Goal: Information Seeking & Learning: Find specific fact

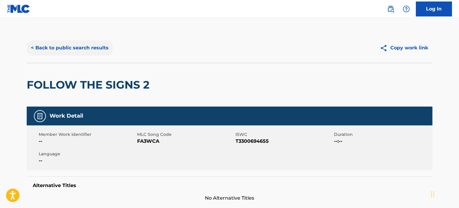
click at [97, 45] on button "< Back to public search results" at bounding box center [70, 47] width 86 height 15
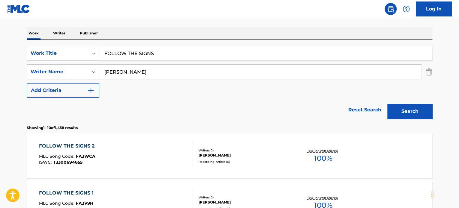
scroll to position [61, 0]
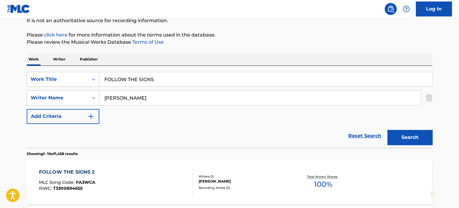
click at [147, 78] on input "FOLLOW THE SIGNS" at bounding box center [265, 79] width 333 height 14
paste input "RING IN THE WEEKEND"
type input "RING IN THE WEEKEND"
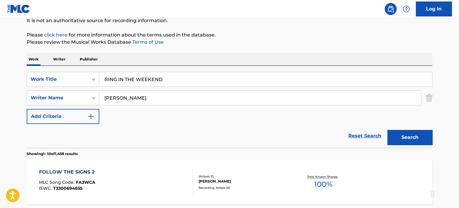
click at [139, 94] on input "[PERSON_NAME]" at bounding box center [259, 98] width 321 height 14
click at [138, 97] on input "[PERSON_NAME]" at bounding box center [259, 98] width 321 height 14
type input "[PERSON_NAME]"
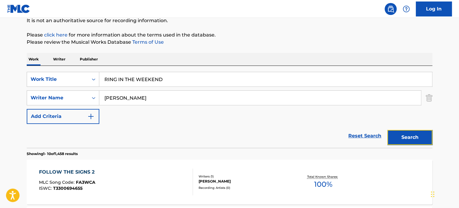
drag, startPoint x: 398, startPoint y: 134, endPoint x: 391, endPoint y: 124, distance: 12.2
click at [398, 134] on button "Search" at bounding box center [409, 137] width 45 height 15
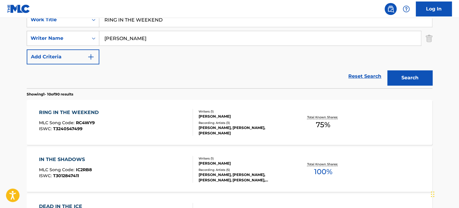
scroll to position [121, 0]
click at [159, 117] on div "RING IN THE WEEKEND MLC Song Code : RC4WY9 ISWC : T3240547499" at bounding box center [116, 122] width 154 height 27
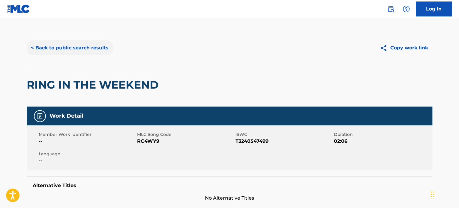
click at [99, 49] on button "< Back to public search results" at bounding box center [70, 47] width 86 height 15
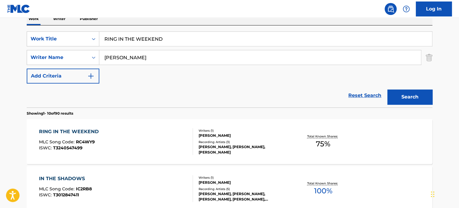
scroll to position [91, 0]
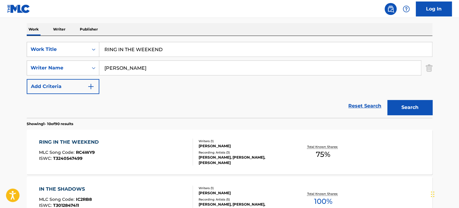
click at [127, 51] on input "RING IN THE WEEKEND" at bounding box center [265, 49] width 333 height 14
paste input "BOOGIE BOAR"
type input "BOOGIE BOARD"
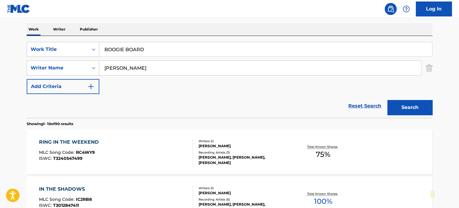
click at [209, 70] on input "[PERSON_NAME]" at bounding box center [259, 68] width 321 height 14
paste input "[PERSON_NAME]"
type input "[PERSON_NAME]"
click at [418, 104] on button "Search" at bounding box center [409, 107] width 45 height 15
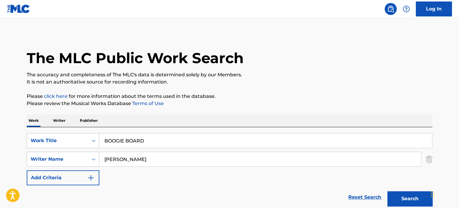
scroll to position [52, 0]
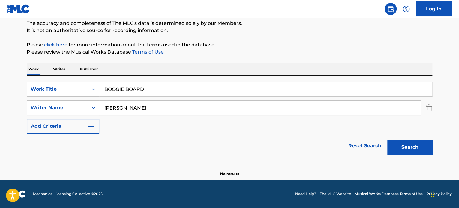
click at [151, 88] on input "BOOGIE BOARD" at bounding box center [265, 89] width 333 height 14
paste input "SOMEBODY CALL THE DOCTOR"
type input "SOMEBODY CALL THE DOCTOR"
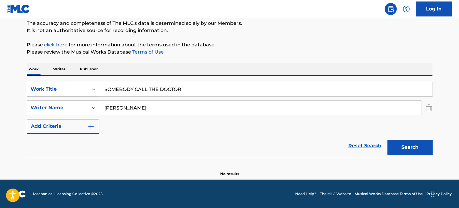
click at [161, 104] on input "[PERSON_NAME]" at bounding box center [259, 108] width 321 height 14
type input "[PERSON_NAME]"
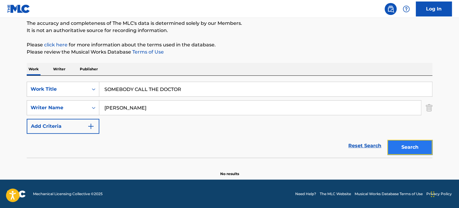
click at [405, 146] on button "Search" at bounding box center [409, 147] width 45 height 15
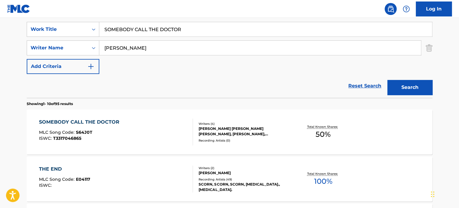
scroll to position [112, 0]
click at [162, 135] on div "SOMEBODY CALL THE DOCTOR MLC Song Code : S64J0T ISWC : T3317046865" at bounding box center [116, 132] width 154 height 27
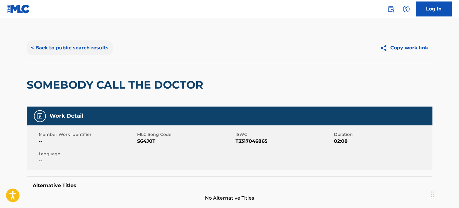
click at [98, 43] on button "< Back to public search results" at bounding box center [70, 47] width 86 height 15
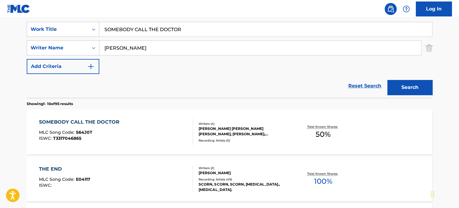
scroll to position [82, 0]
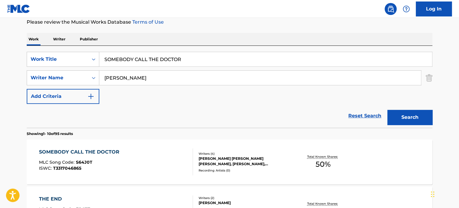
click at [127, 59] on input "SOMEBODY CALL THE DOCTOR" at bounding box center [265, 59] width 333 height 14
paste input "ABOUNDING LOVE"
type input "ABOUNDING LOVE"
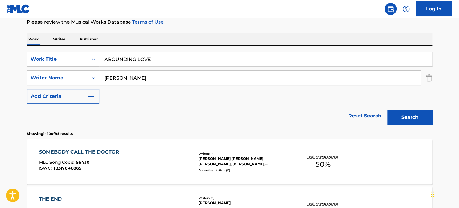
click at [136, 80] on input "[PERSON_NAME]" at bounding box center [259, 78] width 321 height 14
click at [154, 76] on input "PEACH" at bounding box center [259, 78] width 321 height 14
type input "PEACH"
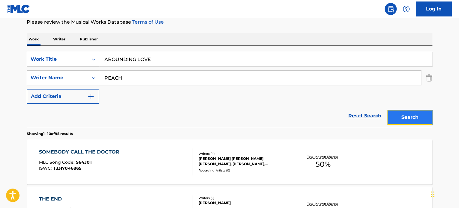
click at [420, 114] on button "Search" at bounding box center [409, 117] width 45 height 15
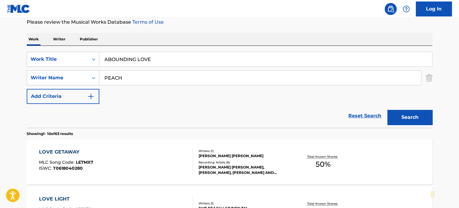
click at [128, 57] on input "ABOUNDING LOVE" at bounding box center [265, 59] width 333 height 14
paste input "HEART OF THE COUNTRY"
type input "HEART OF THE COUNTRY"
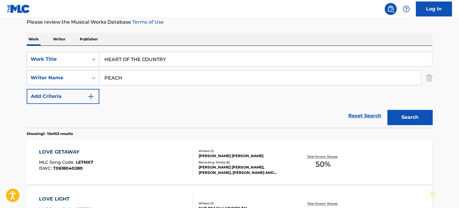
click at [138, 80] on input "PEACH" at bounding box center [259, 78] width 321 height 14
click at [138, 80] on input "[PERSON_NAME]" at bounding box center [259, 78] width 321 height 14
type input "[PERSON_NAME]"
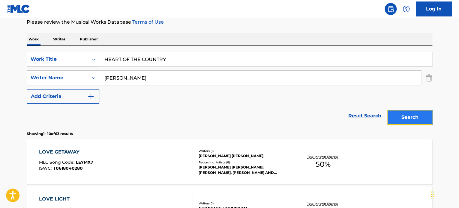
click at [405, 112] on button "Search" at bounding box center [409, 117] width 45 height 15
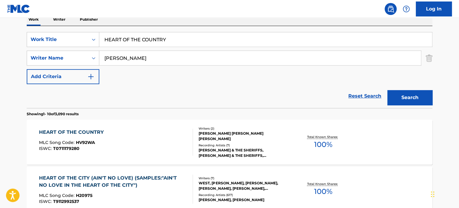
scroll to position [112, 0]
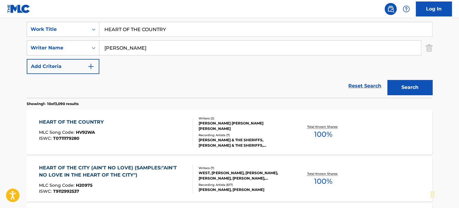
click at [156, 134] on div "HEART OF THE COUNTRY MLC Song Code : HV92WA ISWC : T0711179280" at bounding box center [116, 132] width 154 height 27
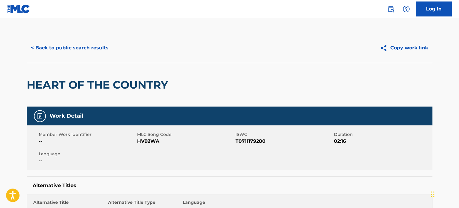
click at [104, 49] on button "< Back to public search results" at bounding box center [70, 47] width 86 height 15
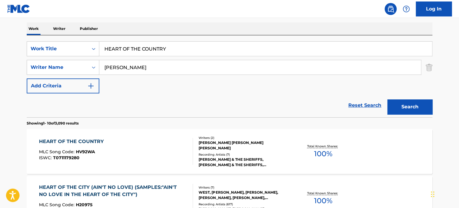
scroll to position [82, 0]
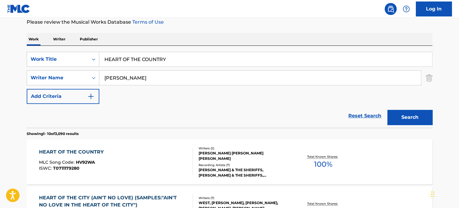
click at [138, 58] on input "HEART OF THE COUNTRY" at bounding box center [265, 59] width 333 height 14
paste input "JUST DRIVE"
type input "JUST DRIVE"
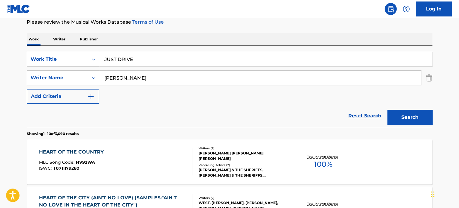
click at [127, 76] on input "[PERSON_NAME]" at bounding box center [259, 78] width 321 height 14
click at [127, 76] on input "CHATURVEDI" at bounding box center [259, 78] width 321 height 14
type input "CHATURVEDI"
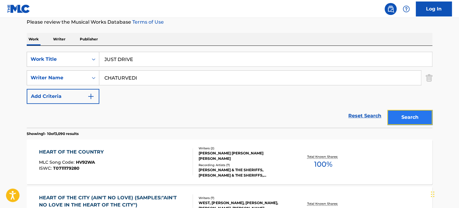
click at [406, 119] on button "Search" at bounding box center [409, 117] width 45 height 15
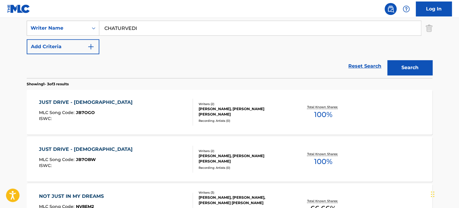
scroll to position [142, 0]
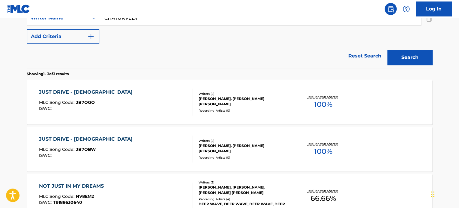
click at [156, 102] on div "JUST DRIVE - [DEMOGRAPHIC_DATA] MLC Song Code : JB7OGO ISWC :" at bounding box center [116, 102] width 154 height 27
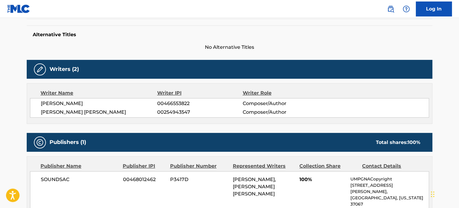
scroll to position [180, 0]
